Goal: Obtain resource: Obtain resource

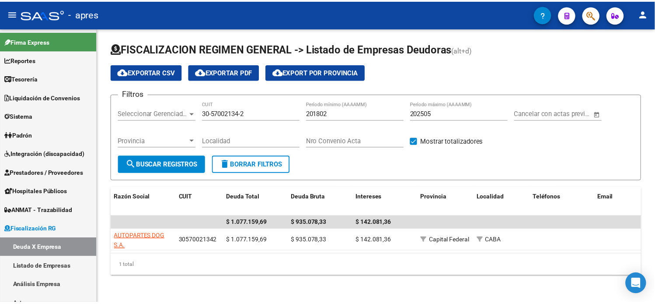
scroll to position [63, 0]
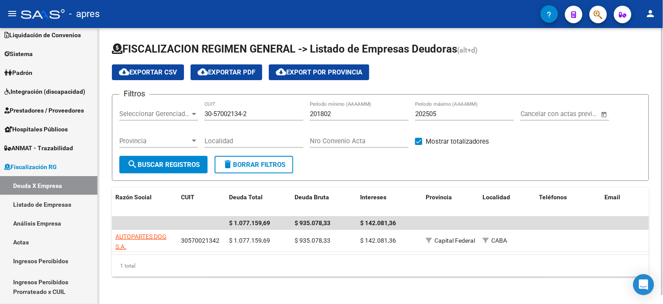
click at [243, 108] on div "30-57002134-2 CUIT" at bounding box center [254, 110] width 99 height 19
click at [241, 115] on input "30-57002134-2" at bounding box center [254, 114] width 99 height 8
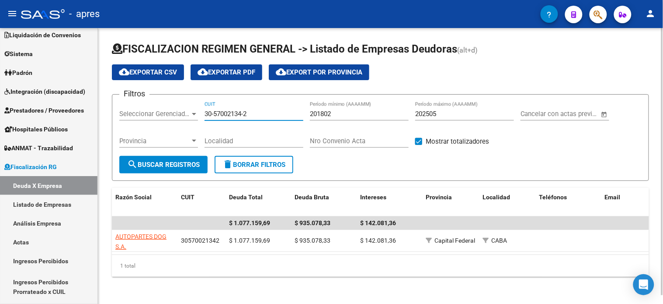
paste input "27-16394076-6"
type input "27-16394076-6"
click at [187, 165] on span "search Buscar Registros" at bounding box center [163, 165] width 73 height 8
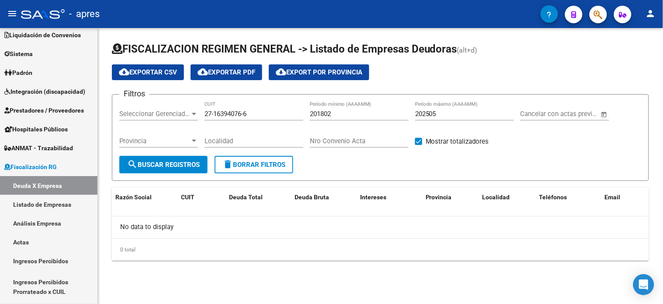
click at [257, 115] on input "27-16394076-6" at bounding box center [254, 114] width 99 height 8
click at [174, 164] on span "search Buscar Registros" at bounding box center [163, 165] width 73 height 8
click at [449, 111] on input "202505" at bounding box center [464, 114] width 99 height 8
type input "202506"
click at [152, 168] on span "search Buscar Registros" at bounding box center [163, 165] width 73 height 8
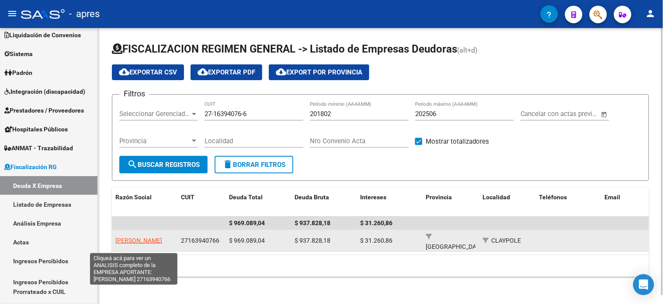
click at [135, 237] on span "[PERSON_NAME]" at bounding box center [138, 240] width 47 height 7
type textarea "27163940766"
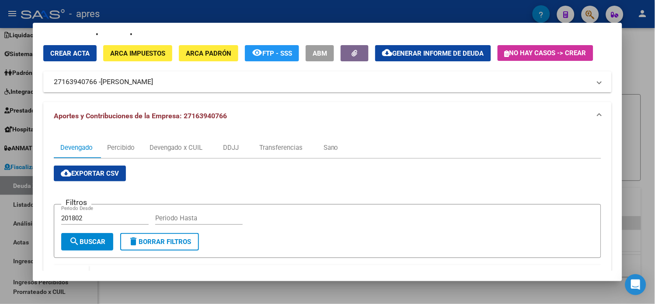
scroll to position [9, 0]
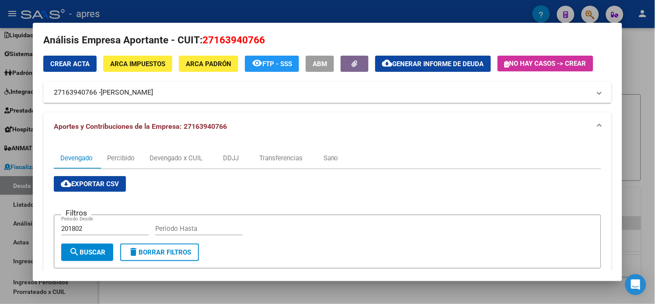
click at [440, 60] on span "Generar informe de deuda" at bounding box center [438, 64] width 91 height 8
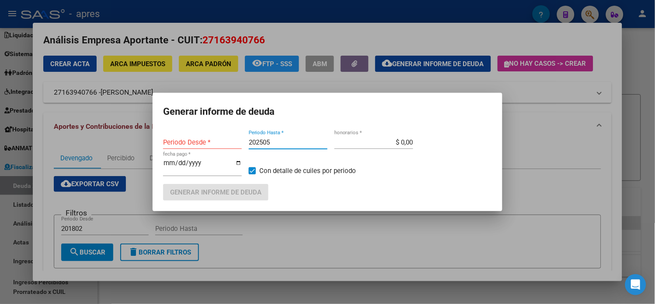
click at [280, 145] on input "202505" at bounding box center [288, 142] width 79 height 8
type input "201802"
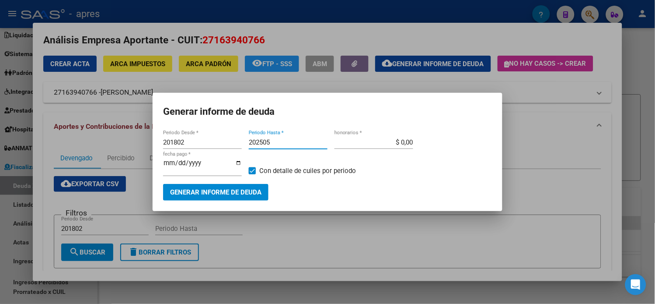
click at [280, 145] on input "202505" at bounding box center [288, 142] width 79 height 8
type input "202506"
click at [254, 190] on span "Generar informe de deuda" at bounding box center [215, 193] width 91 height 8
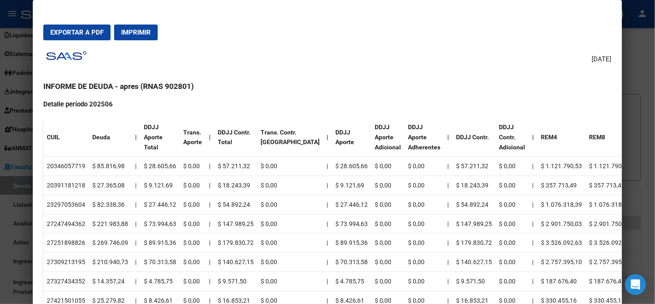
scroll to position [330, 0]
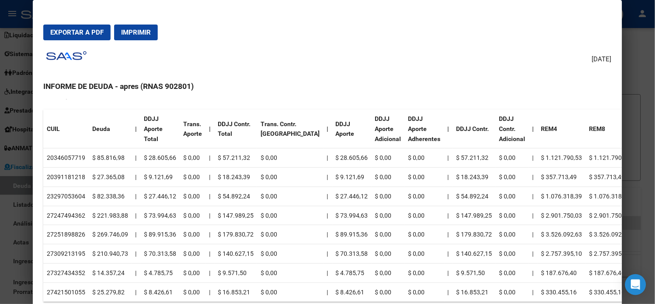
click at [53, 156] on td "20346057719" at bounding box center [65, 157] width 45 height 19
copy td "20346057719"
click at [66, 174] on td "20391181218" at bounding box center [65, 177] width 45 height 19
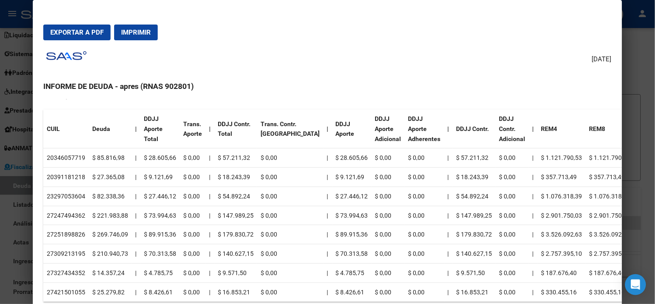
copy td "20391181218"
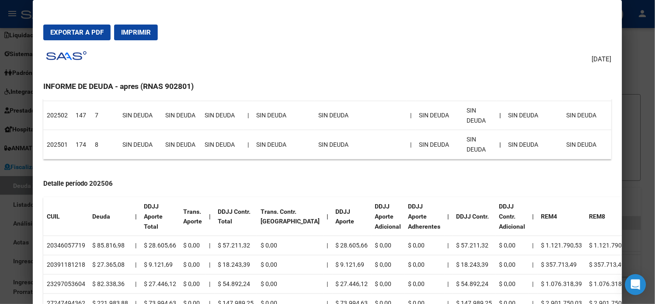
scroll to position [243, 0]
click at [22, 81] on div at bounding box center [327, 152] width 655 height 304
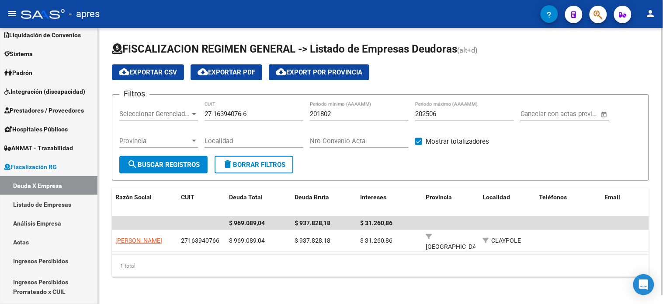
click at [224, 115] on input "27-16394076-6" at bounding box center [254, 114] width 99 height 8
paste input "30-50140709-3"
type input "30-50140709-3"
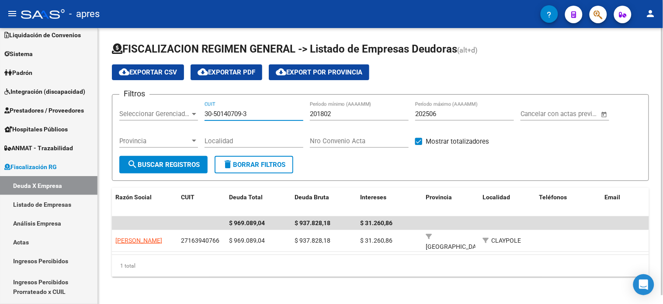
click at [187, 161] on span "search Buscar Registros" at bounding box center [163, 165] width 73 height 8
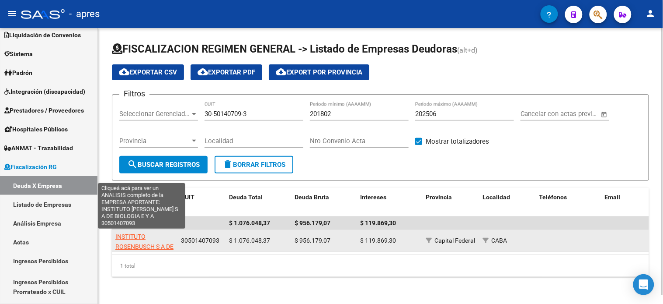
click at [149, 241] on app-link-go-to "INSTITUTO ROSENBUSCH S A DE BIOLOGIA E Y A" at bounding box center [144, 246] width 59 height 30
click at [136, 237] on span "INSTITUTO ROSENBUSCH S A DE BIOLOGIA E Y A" at bounding box center [144, 246] width 58 height 27
type textarea "30501407093"
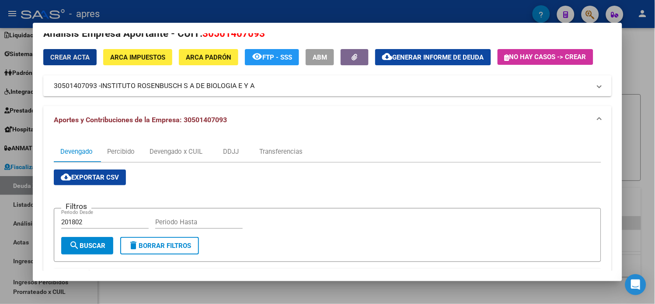
scroll to position [0, 0]
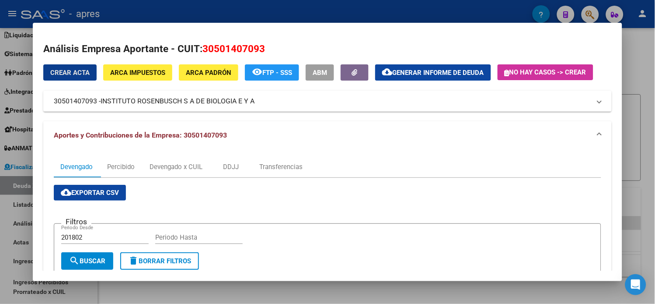
click at [452, 68] on span "cloud_download Generar informe de deuda" at bounding box center [433, 72] width 102 height 8
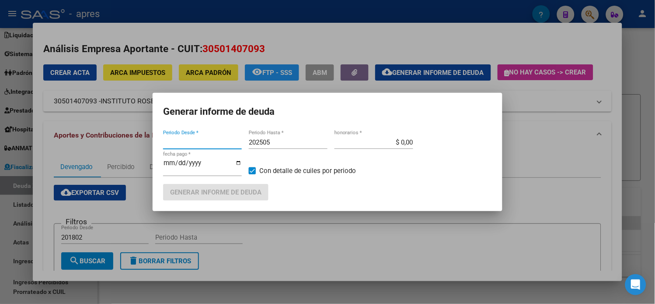
click at [303, 146] on input "202505" at bounding box center [288, 142] width 79 height 8
type input "201802"
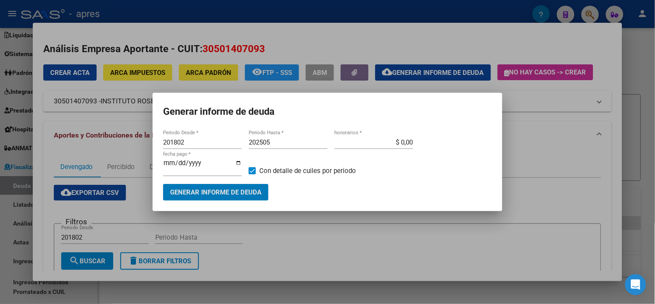
click at [292, 146] on input "202505" at bounding box center [288, 142] width 79 height 8
type input "202506"
click at [239, 190] on span "Generar informe de deuda" at bounding box center [215, 193] width 91 height 8
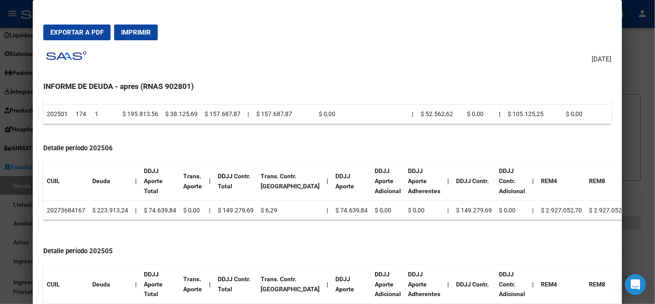
scroll to position [243, 0]
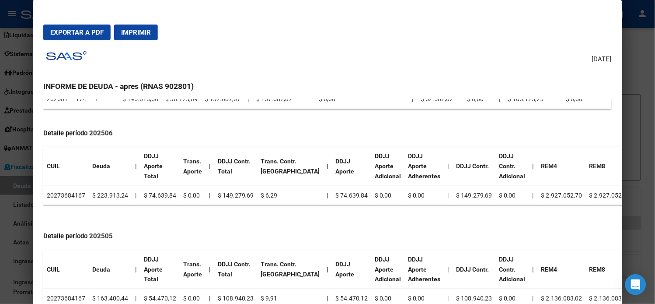
click at [69, 190] on td "20273684167" at bounding box center [65, 194] width 45 height 19
copy td "20273684167"
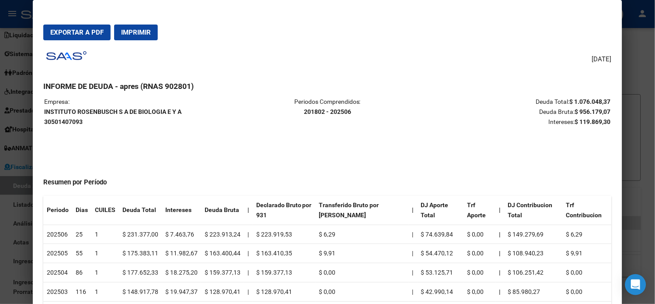
scroll to position [0, 0]
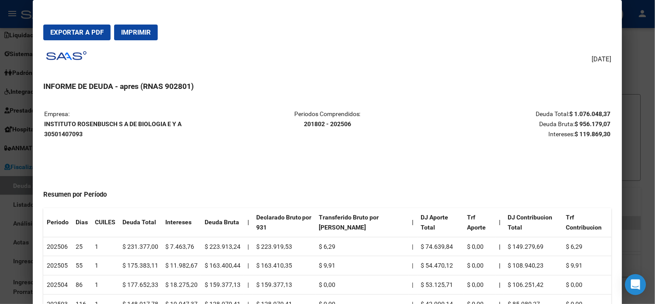
click at [116, 125] on strong "INSTITUTO [PERSON_NAME] S A DE BIOLOGIA E Y A 30501407093" at bounding box center [112, 128] width 137 height 17
copy strong "INSTITUTO ROSENBUSCH S A DE BIOLOGIA E Y A"
